Goal: Use online tool/utility: Use online tool/utility

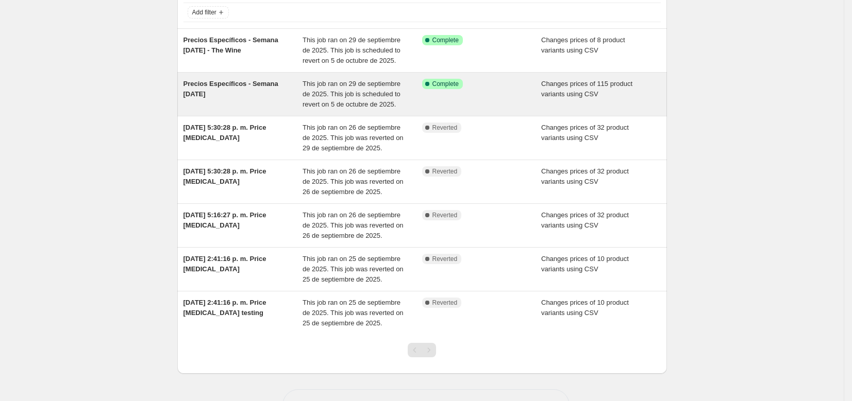
scroll to position [101, 0]
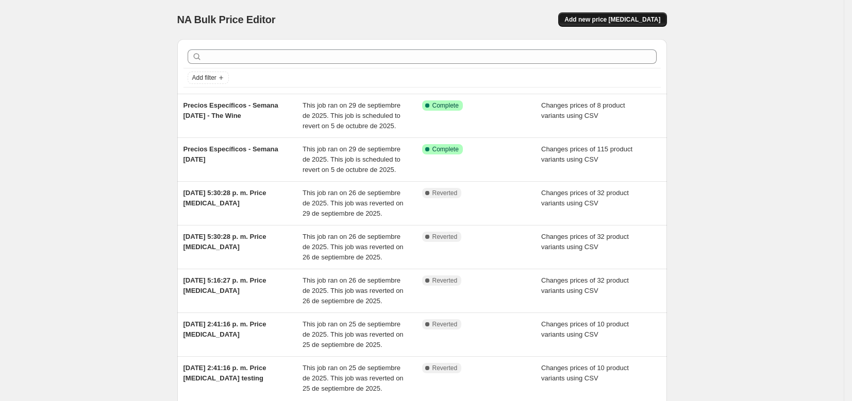
click at [602, 25] on button "Add new price [MEDICAL_DATA]" at bounding box center [612, 19] width 108 height 14
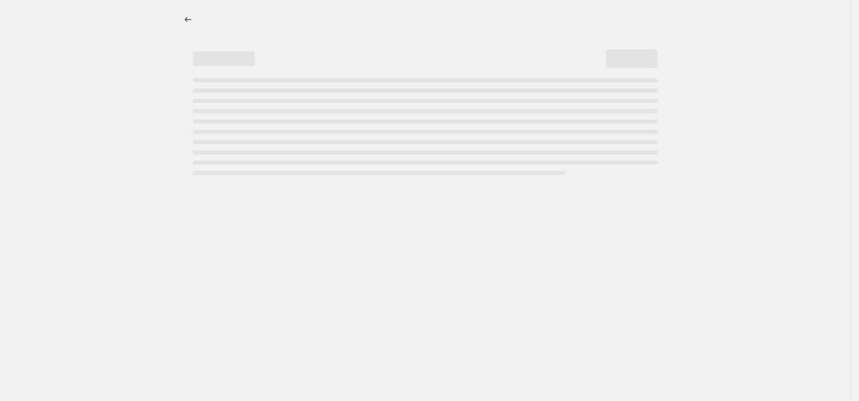
select select "percentage"
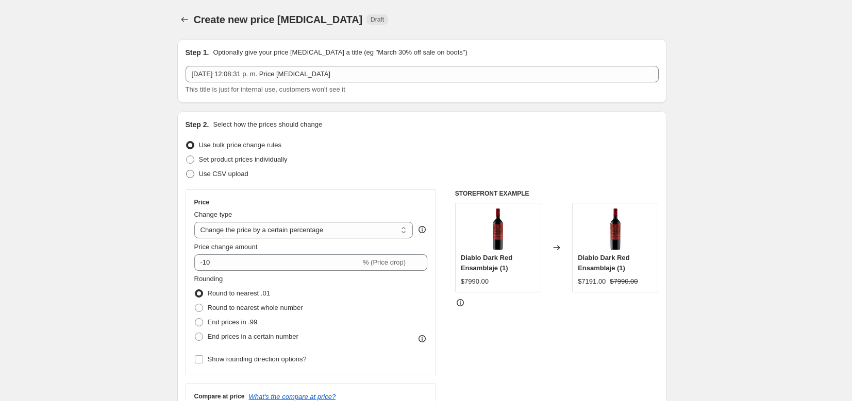
click at [216, 168] on label "Use CSV upload" at bounding box center [216, 174] width 63 height 14
click at [187, 170] on input "Use CSV upload" at bounding box center [186, 170] width 1 height 1
radio input "true"
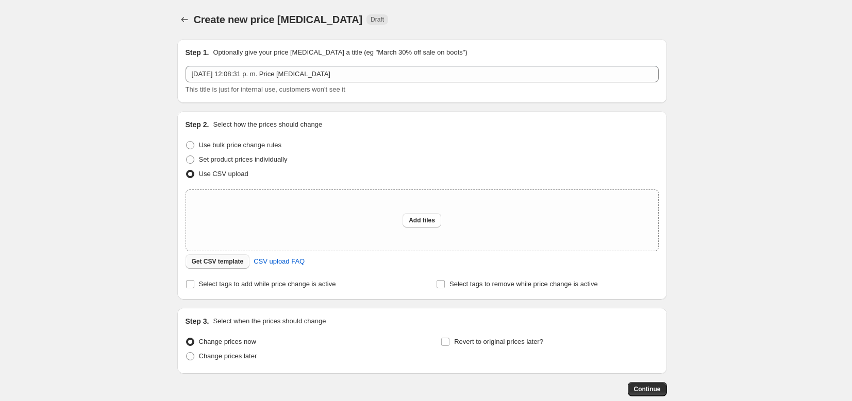
click at [231, 265] on span "Get CSV template" at bounding box center [218, 262] width 52 height 8
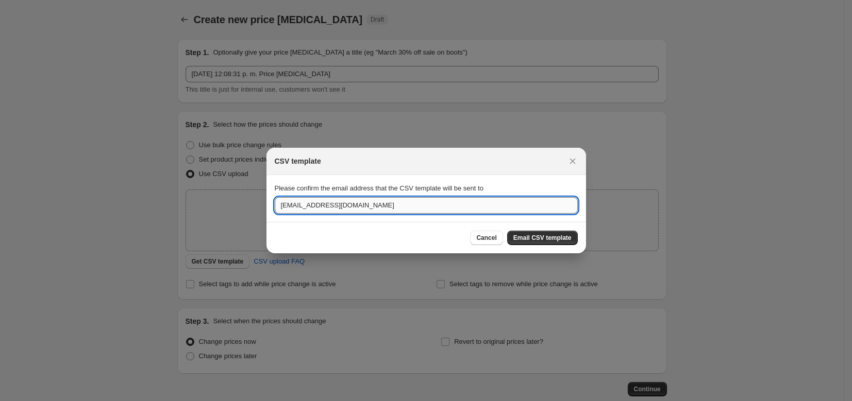
click at [532, 210] on input "[EMAIL_ADDRESS][DOMAIN_NAME]" at bounding box center [426, 205] width 303 height 16
type input "j"
type input "[EMAIL_ADDRESS][PERSON_NAME][DOMAIN_NAME]"
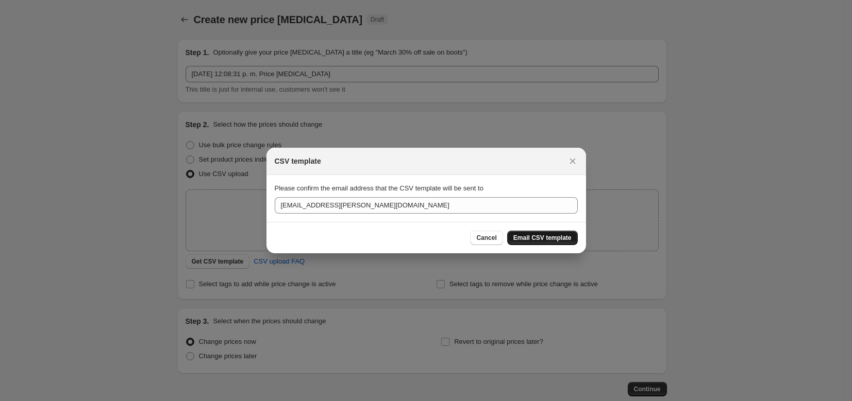
click at [534, 242] on button "Email CSV template" at bounding box center [542, 238] width 71 height 14
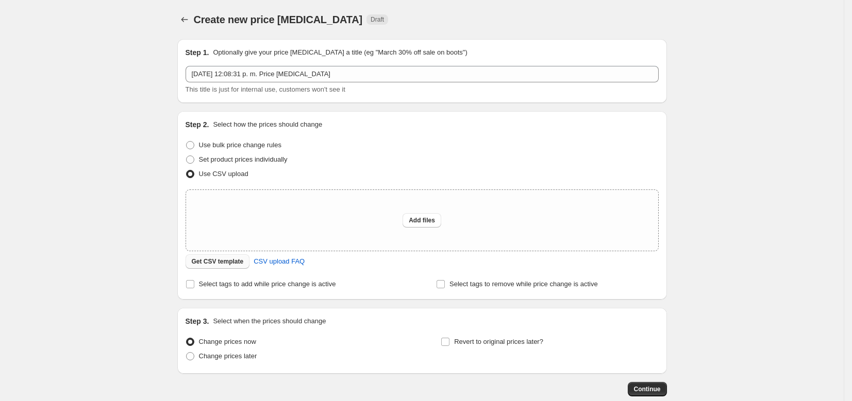
click at [235, 257] on button "Get CSV template" at bounding box center [217, 262] width 64 height 14
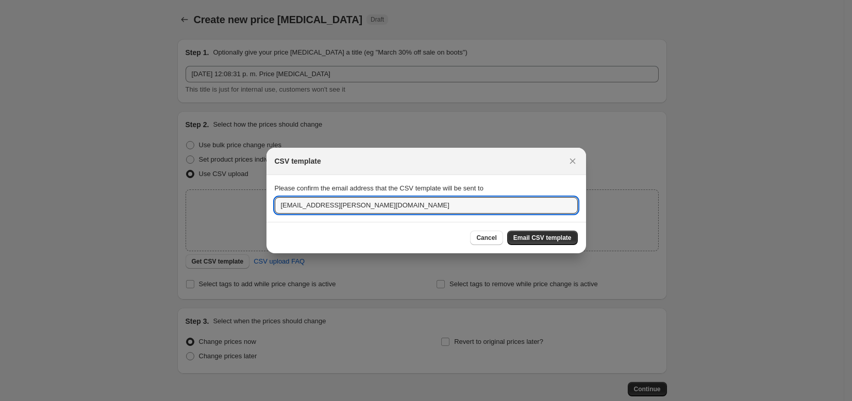
drag, startPoint x: 399, startPoint y: 207, endPoint x: 23, endPoint y: 200, distance: 375.6
type input "[PERSON_NAME][EMAIL_ADDRESS][DOMAIN_NAME]"
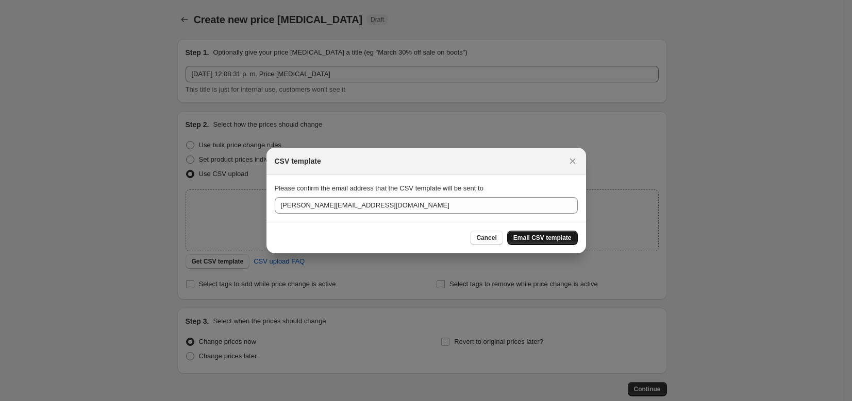
click at [555, 236] on span "Email CSV template" at bounding box center [542, 238] width 58 height 8
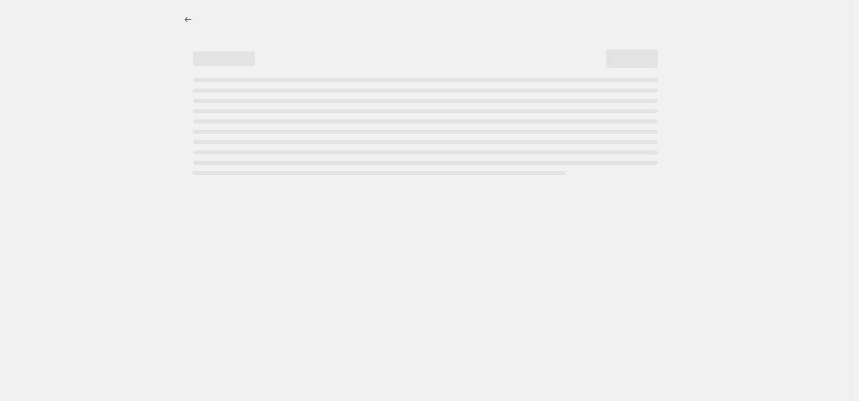
select select "percentage"
